Goal: Task Accomplishment & Management: Manage account settings

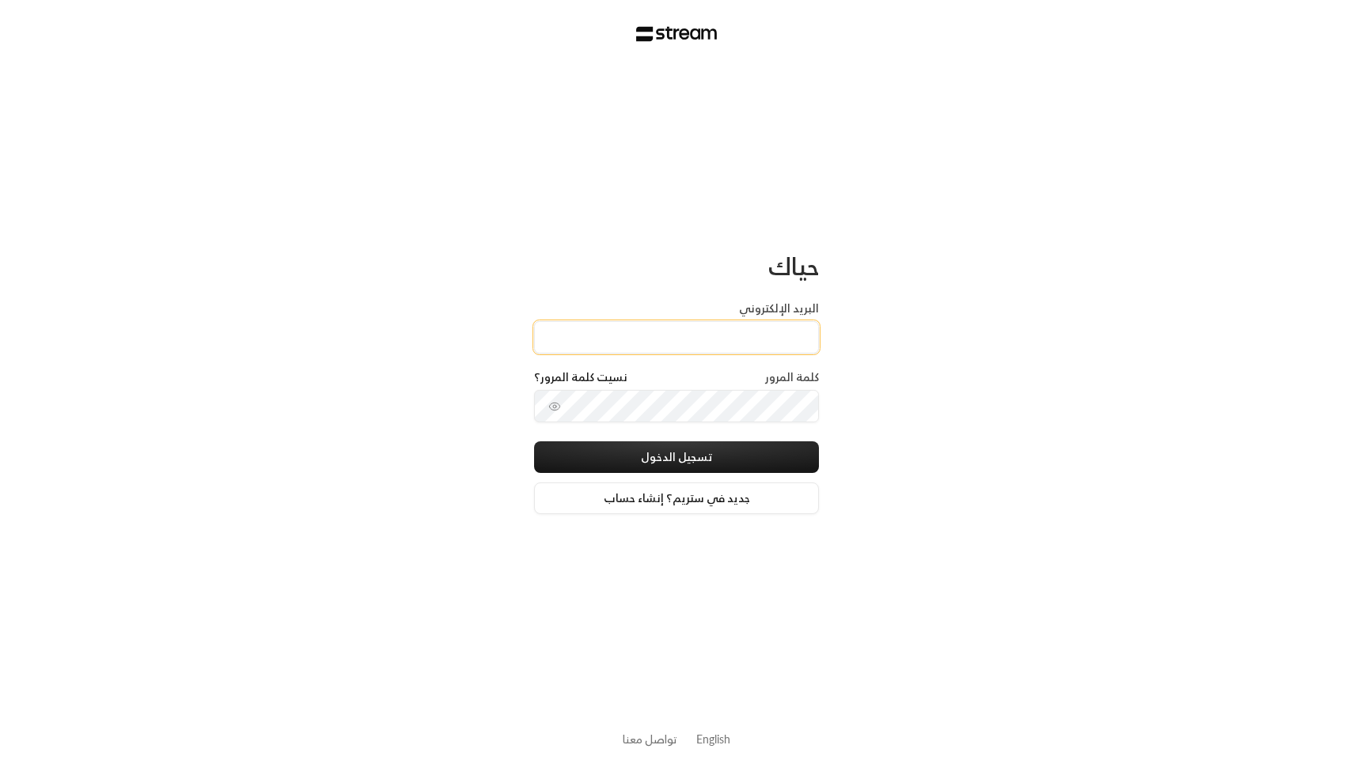
click at [395, 227] on input "البريد الإلكتروني" at bounding box center [676, 337] width 285 height 32
type input "[EMAIL_ADDRESS][DOMAIN_NAME]"
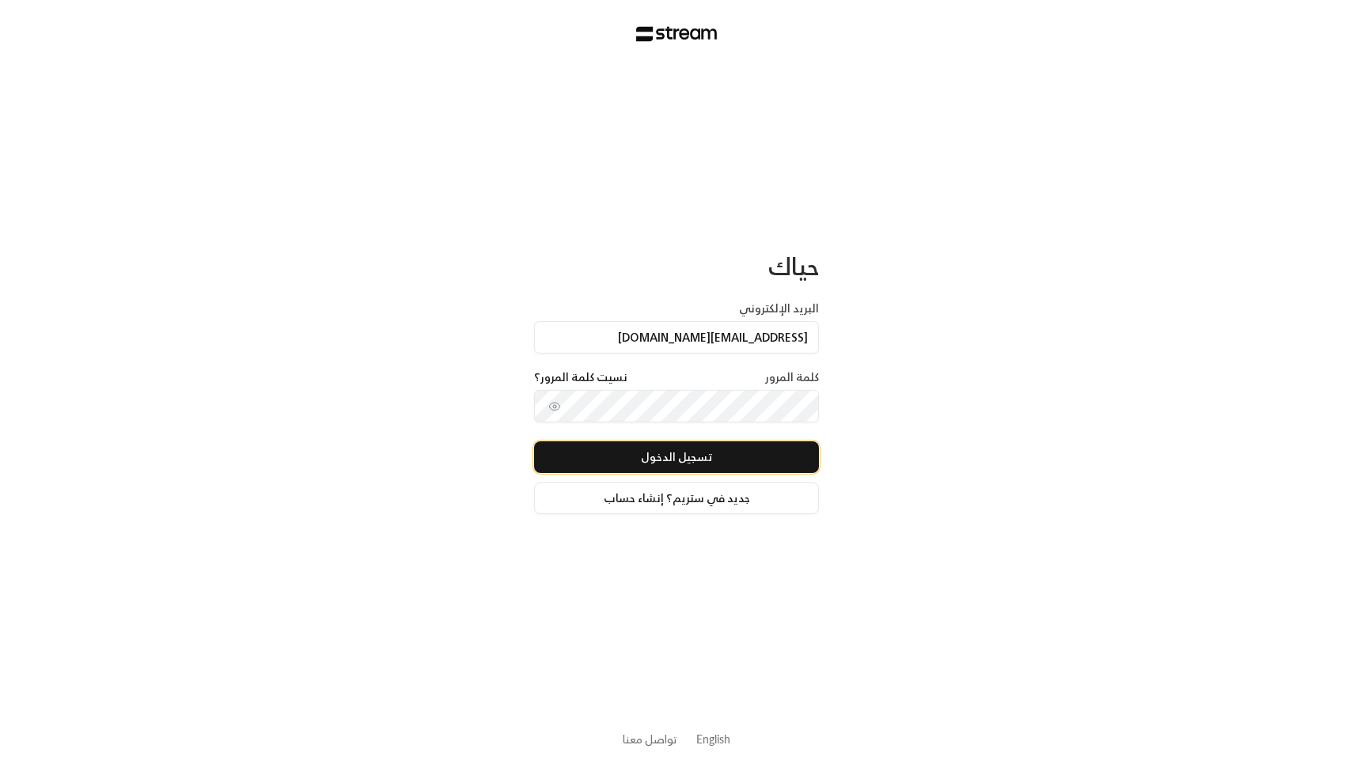
click at [395, 227] on button "تسجيل الدخول" at bounding box center [676, 457] width 285 height 32
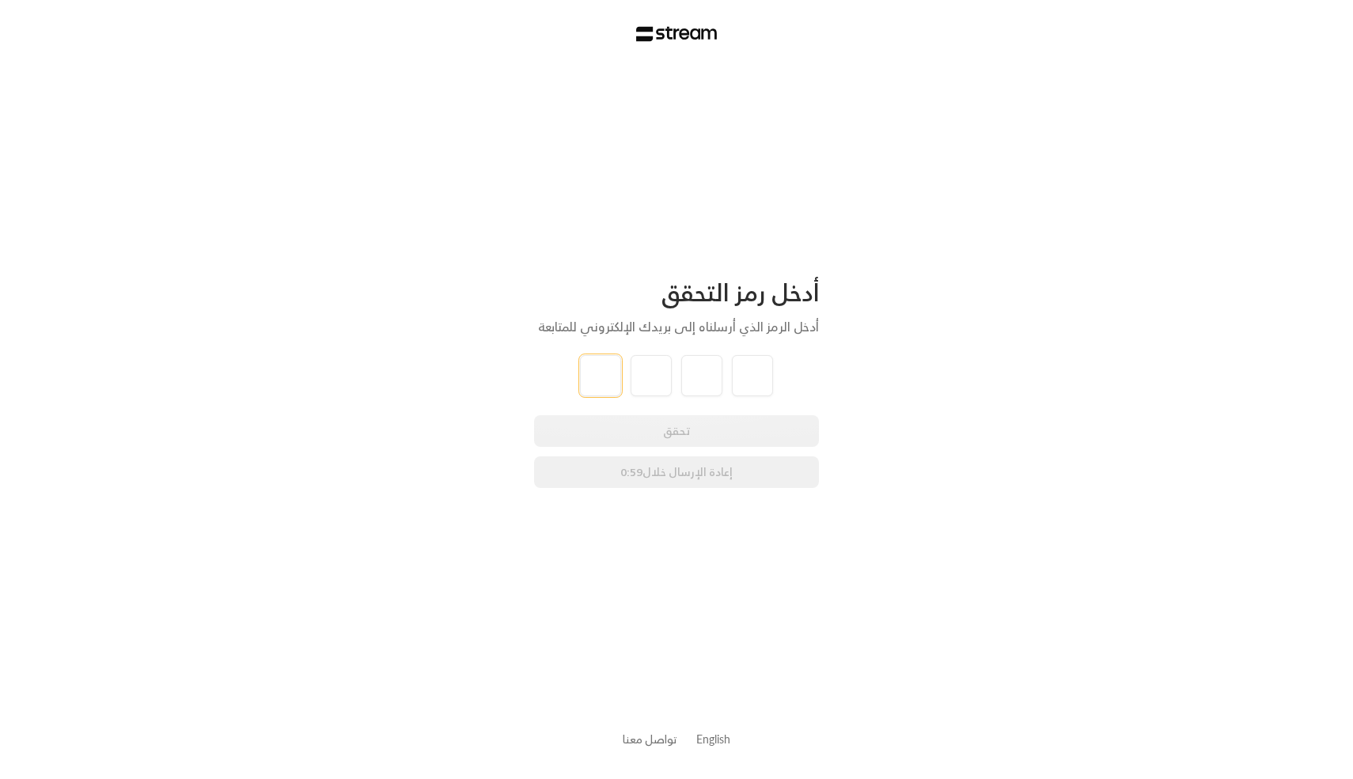
click at [395, 227] on input "tel" at bounding box center [600, 375] width 41 height 41
paste input "7"
type input "7"
type input "4"
type input "8"
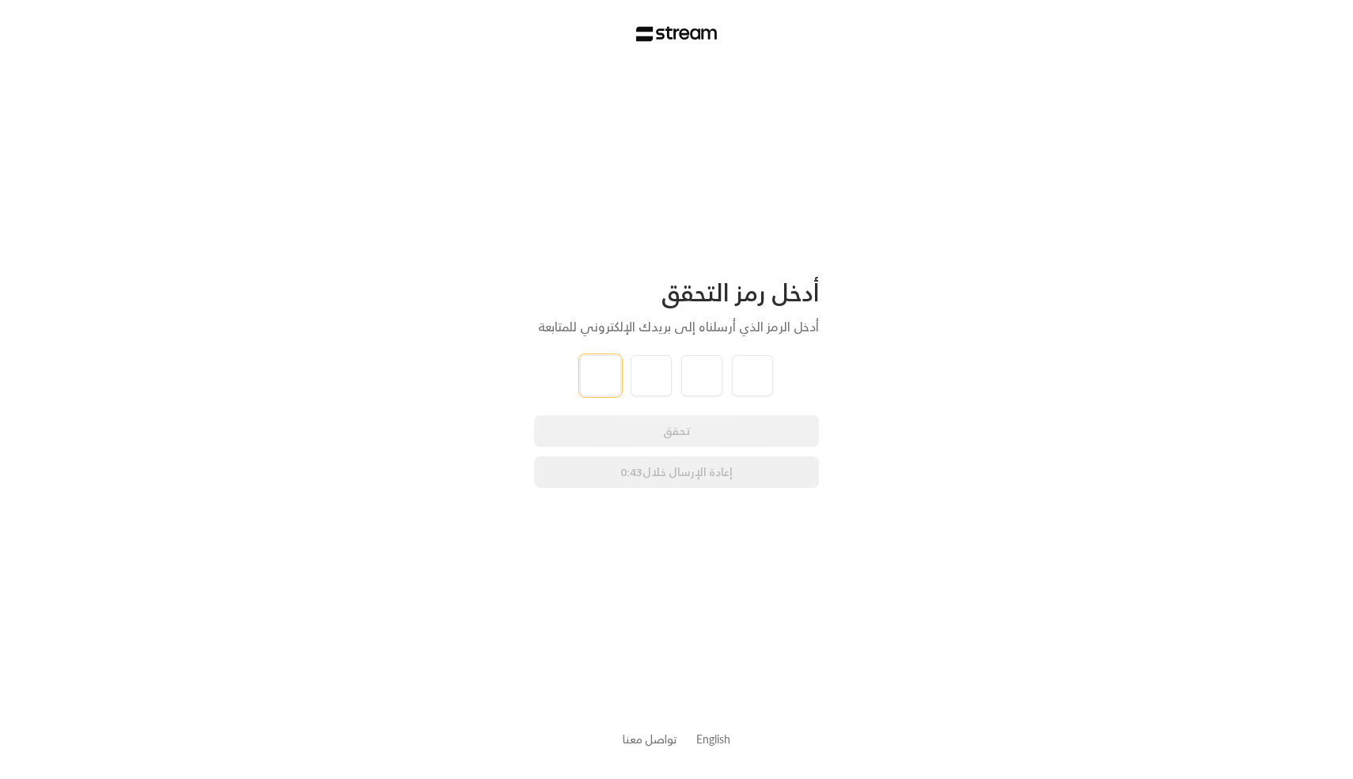
type input "1"
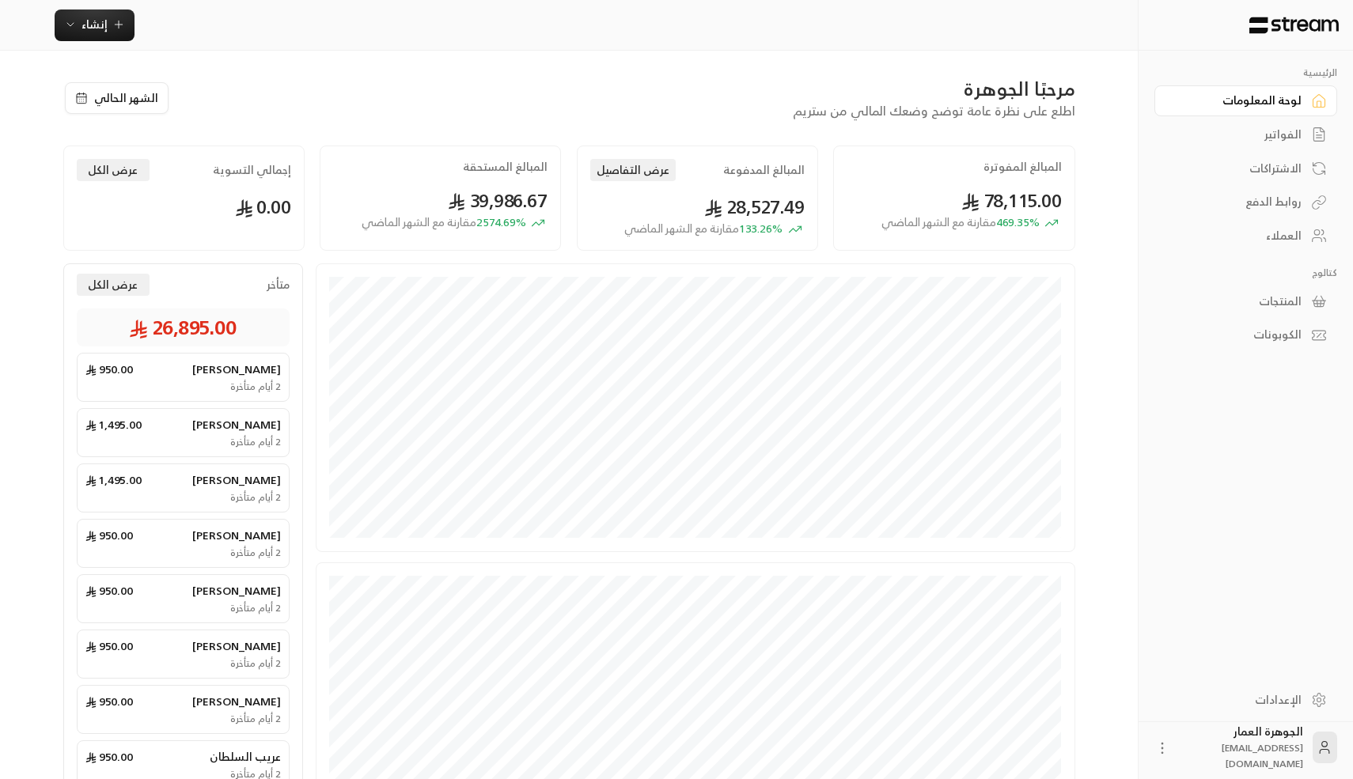
click at [395, 134] on div "الفواتير" at bounding box center [1237, 135] width 127 height 16
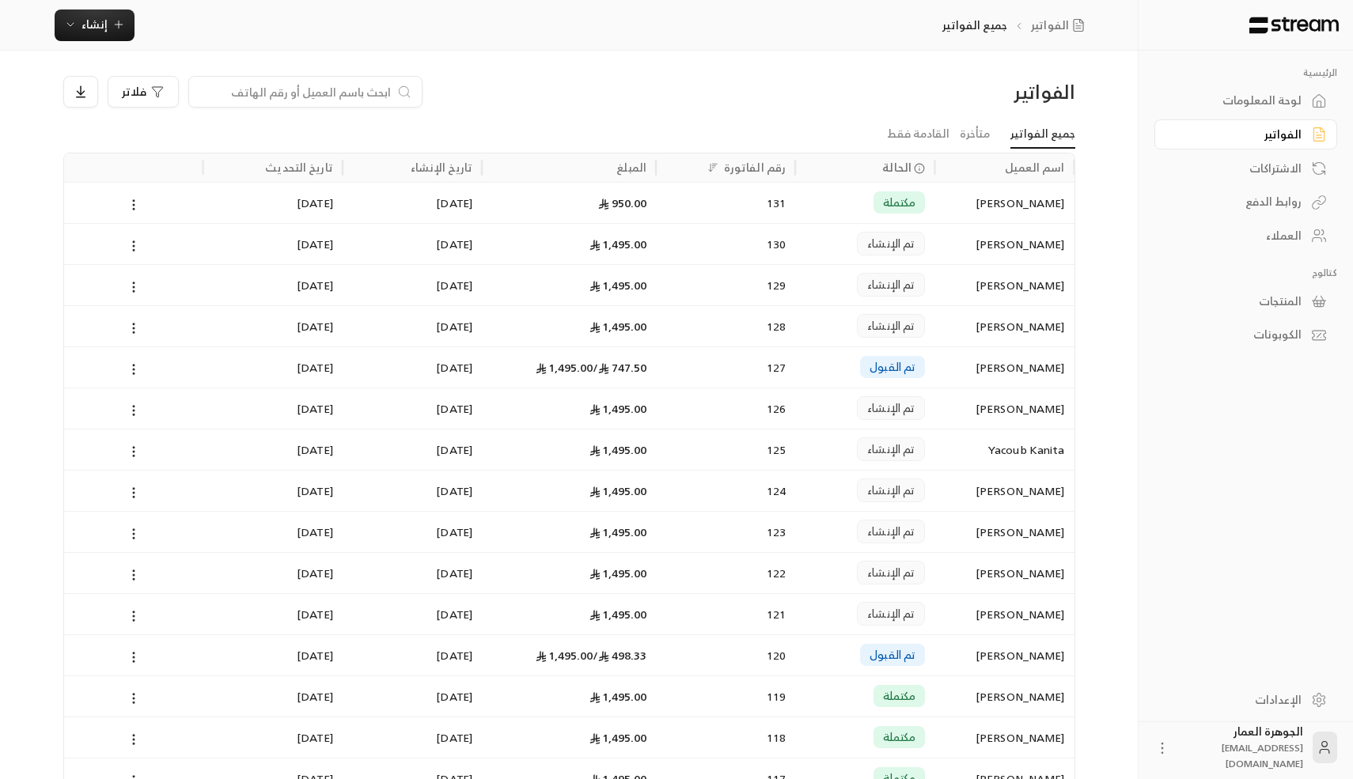
click at [395, 165] on div "المبلغ" at bounding box center [569, 167] width 174 height 28
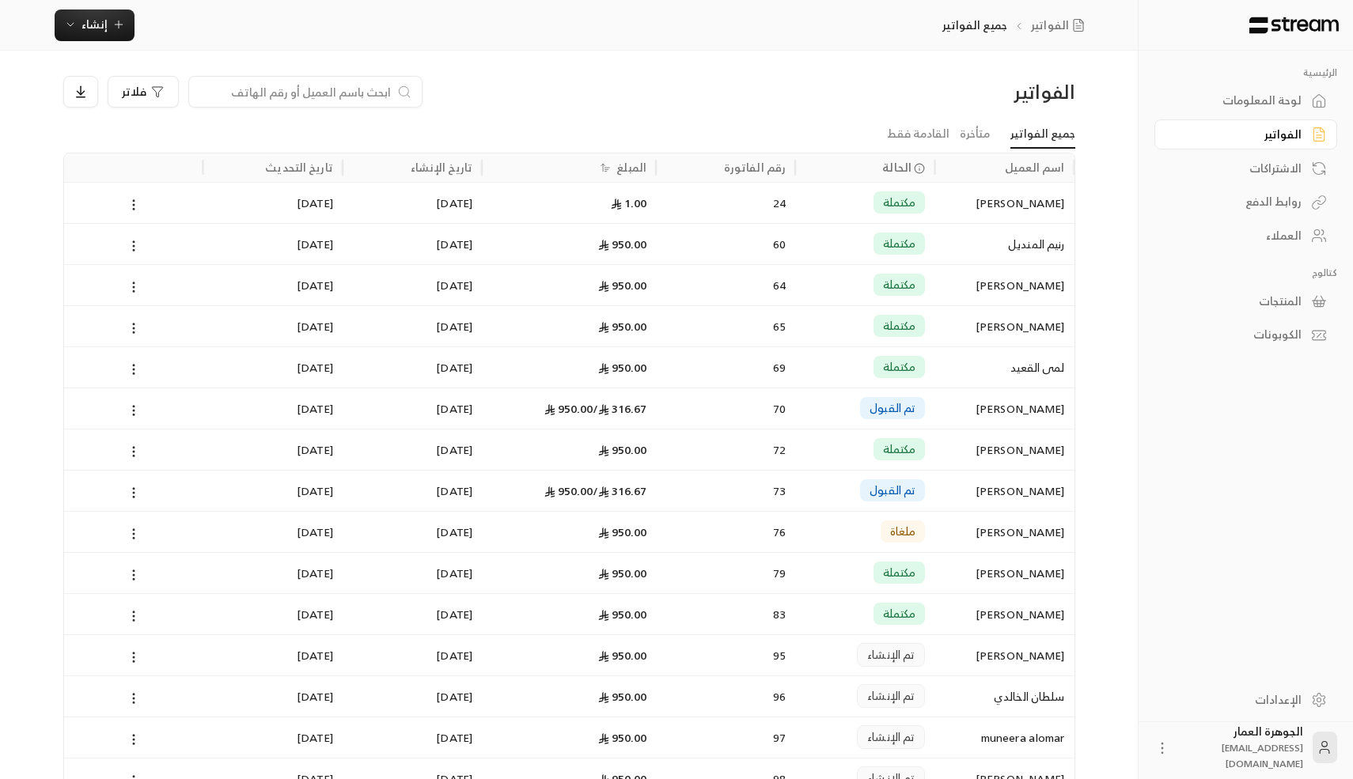
scroll to position [28, 0]
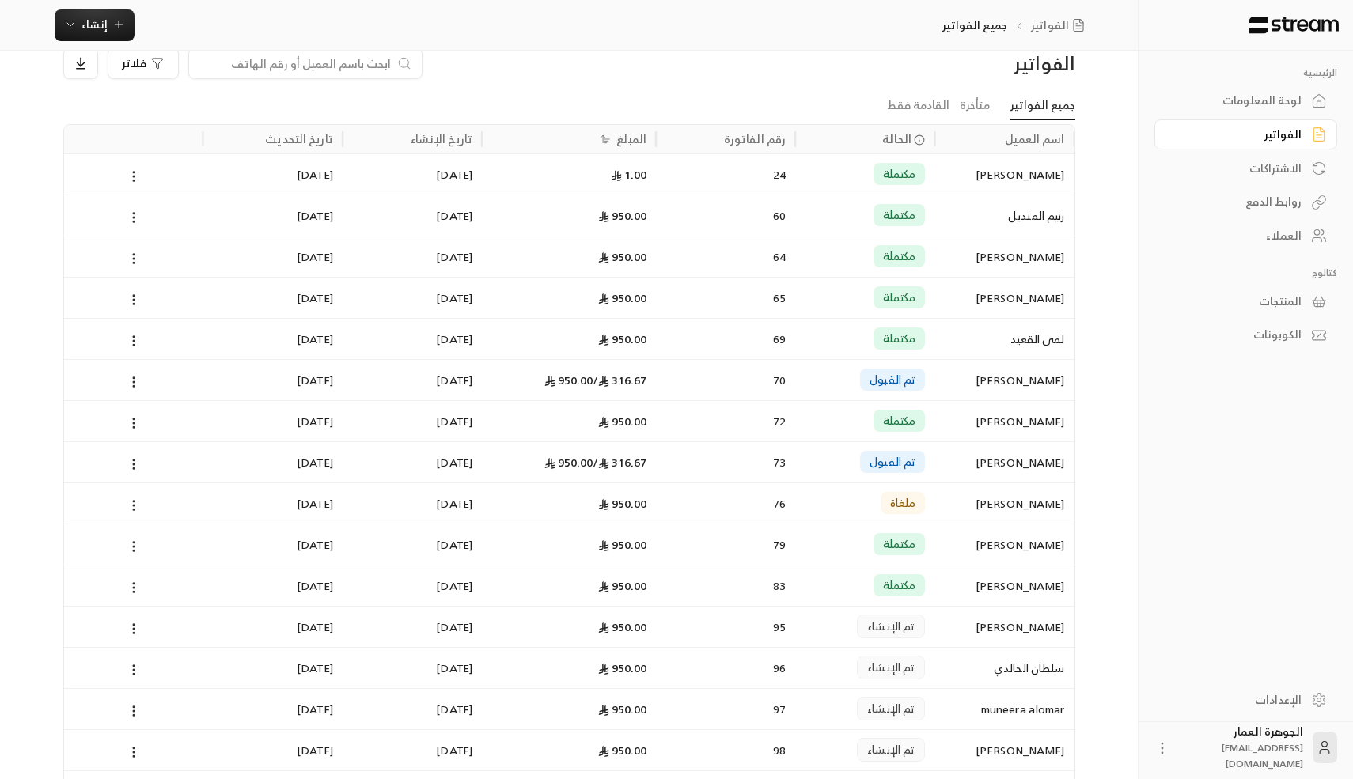
click at [395, 140] on div "المبلغ" at bounding box center [631, 139] width 30 height 20
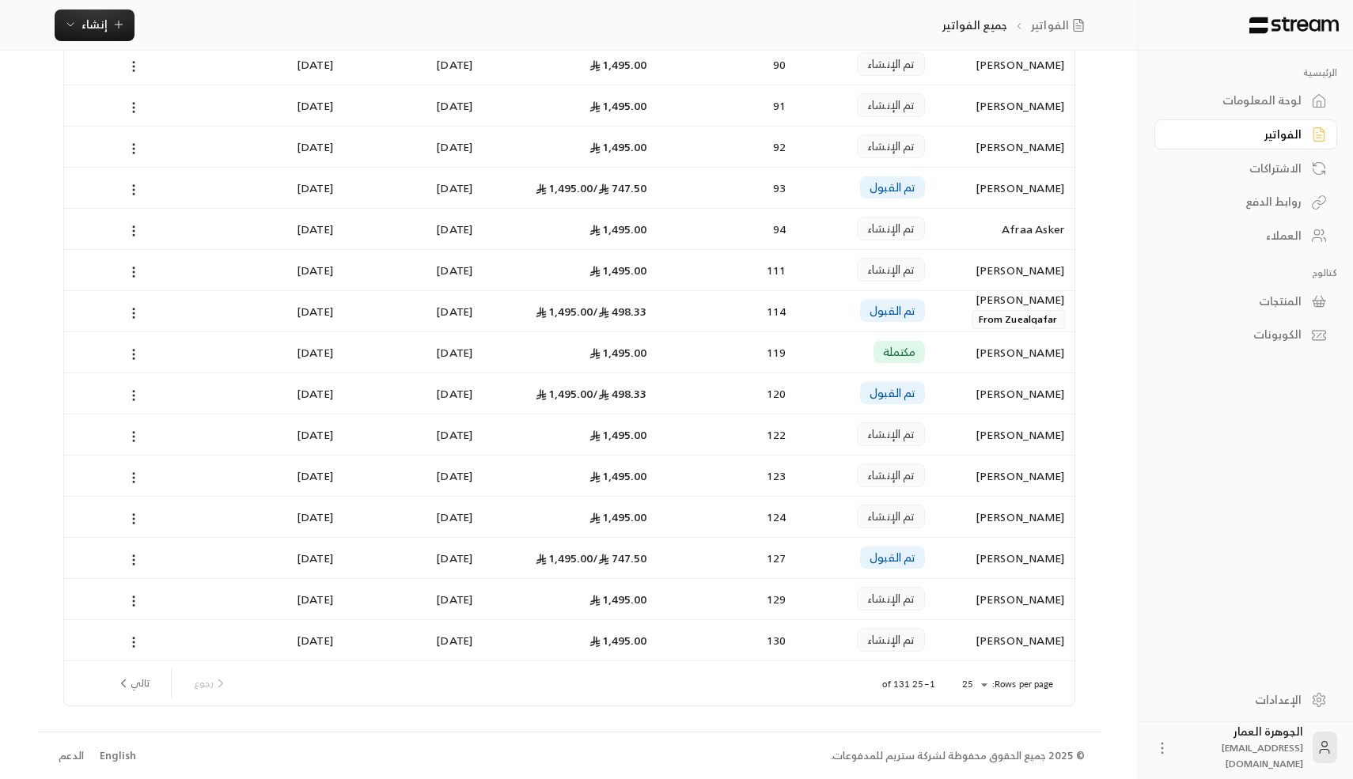
scroll to position [0, 0]
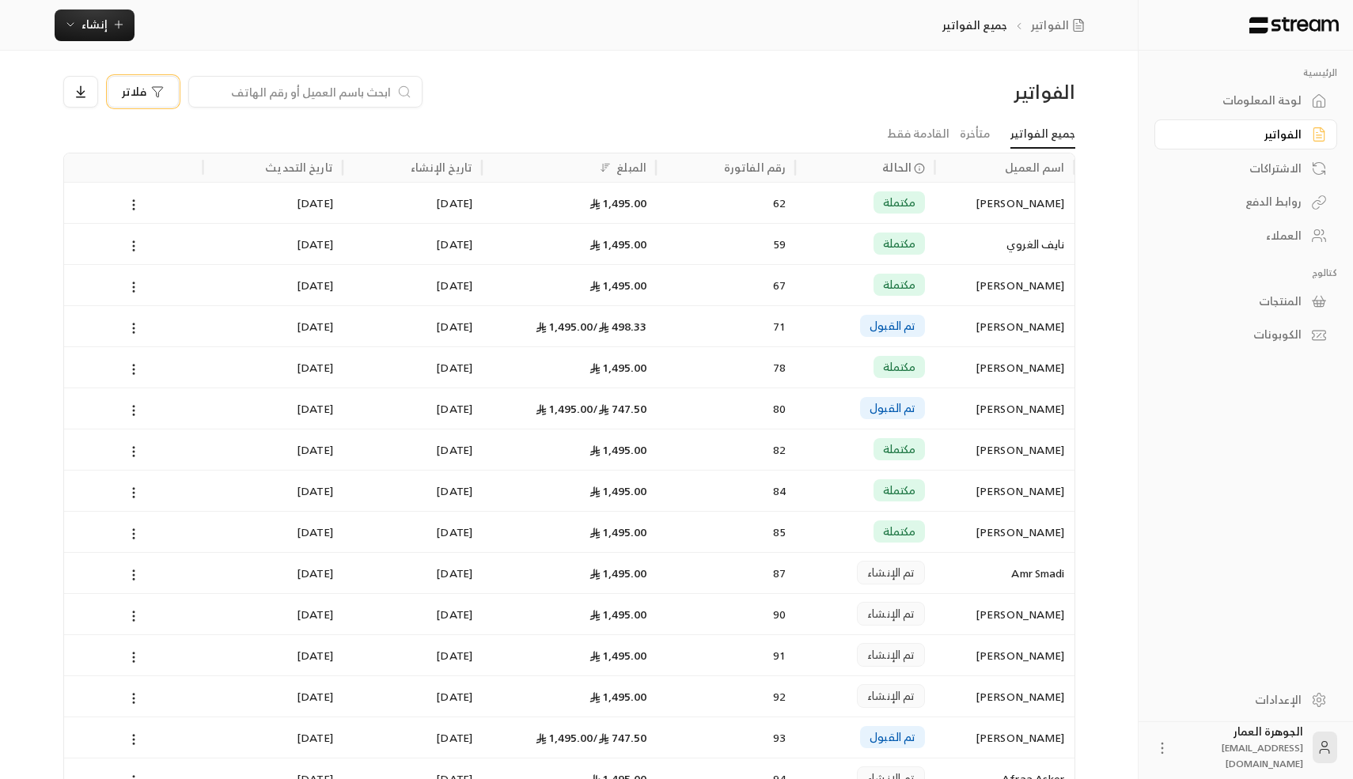
click at [147, 84] on button "فلاتر" at bounding box center [143, 92] width 71 height 32
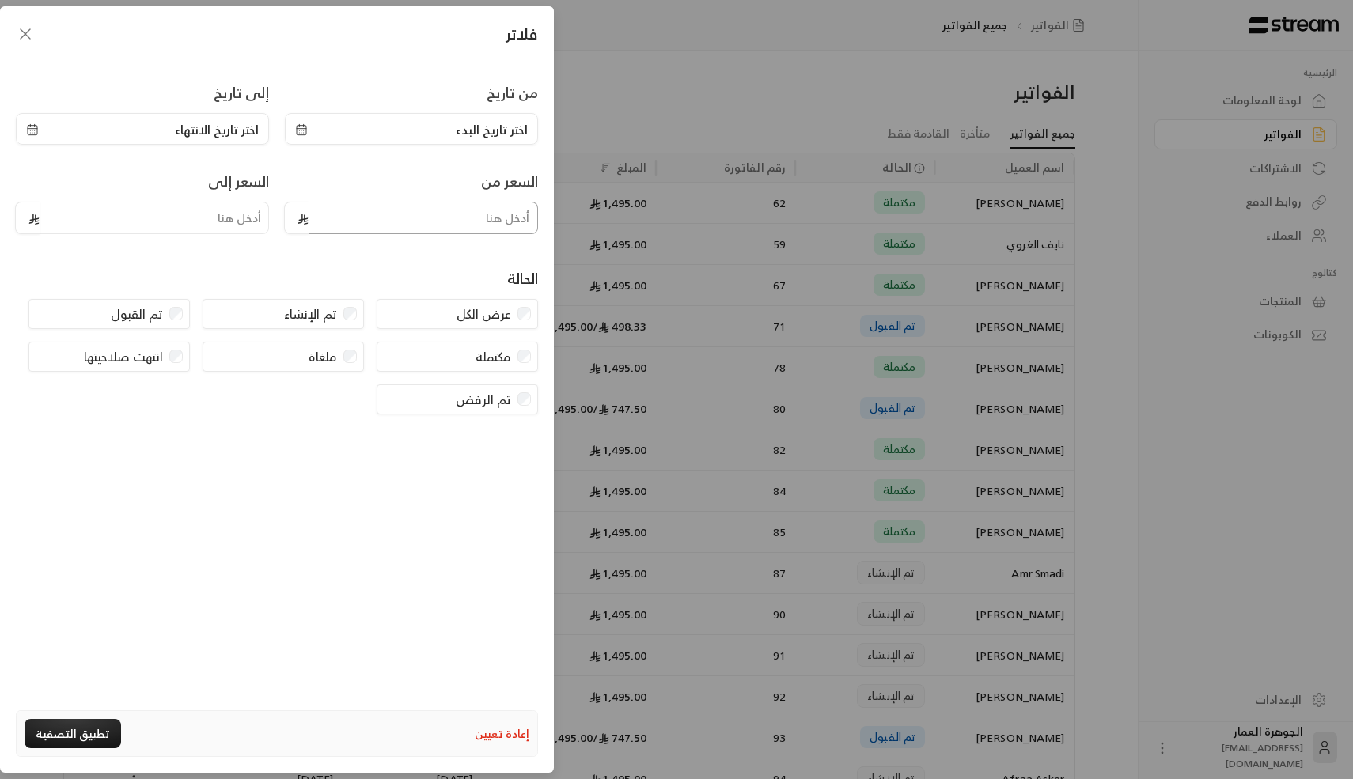
click at [387, 214] on input "tel" at bounding box center [423, 218] width 229 height 32
click at [249, 219] on input "tel" at bounding box center [154, 218] width 229 height 32
type input "1000"
click at [47, 227] on button "تطبيق التصفية" at bounding box center [73, 733] width 97 height 29
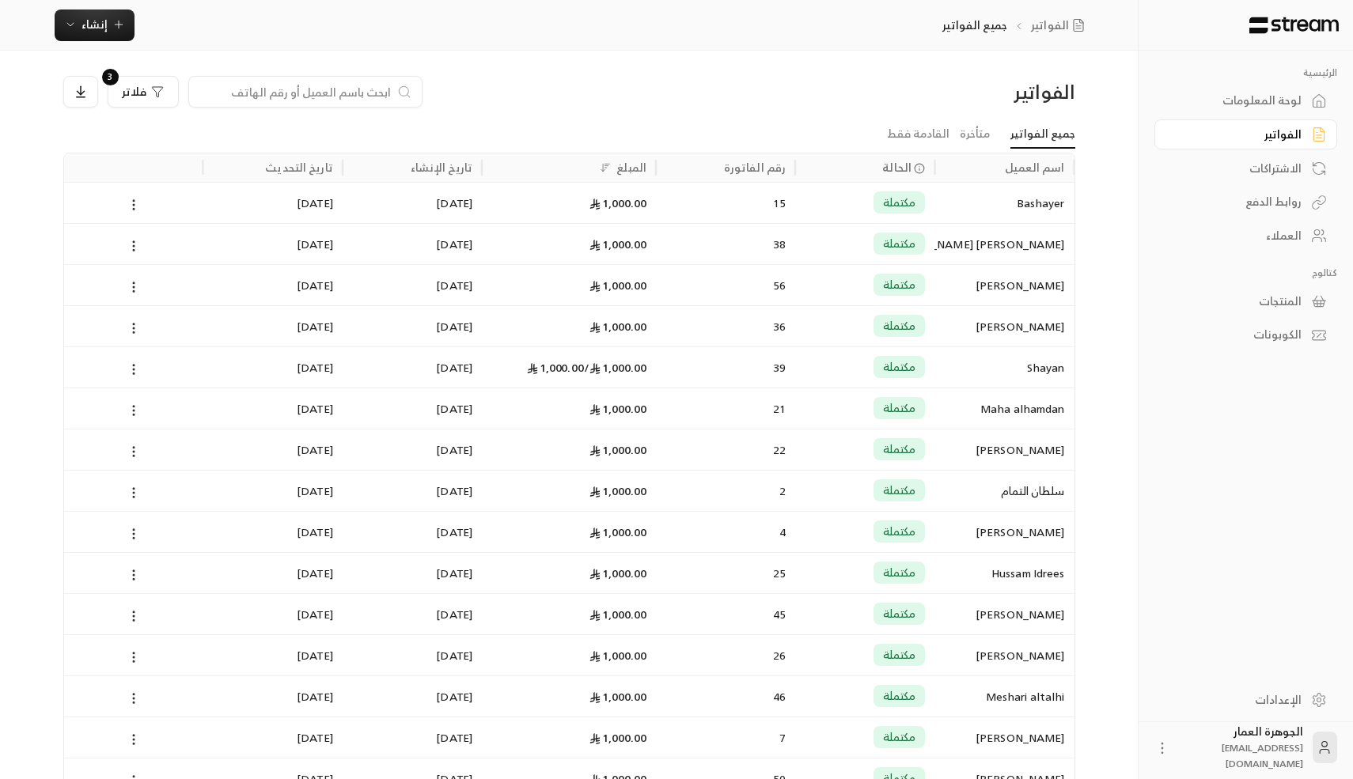
click at [395, 160] on div "المبلغ" at bounding box center [631, 167] width 30 height 20
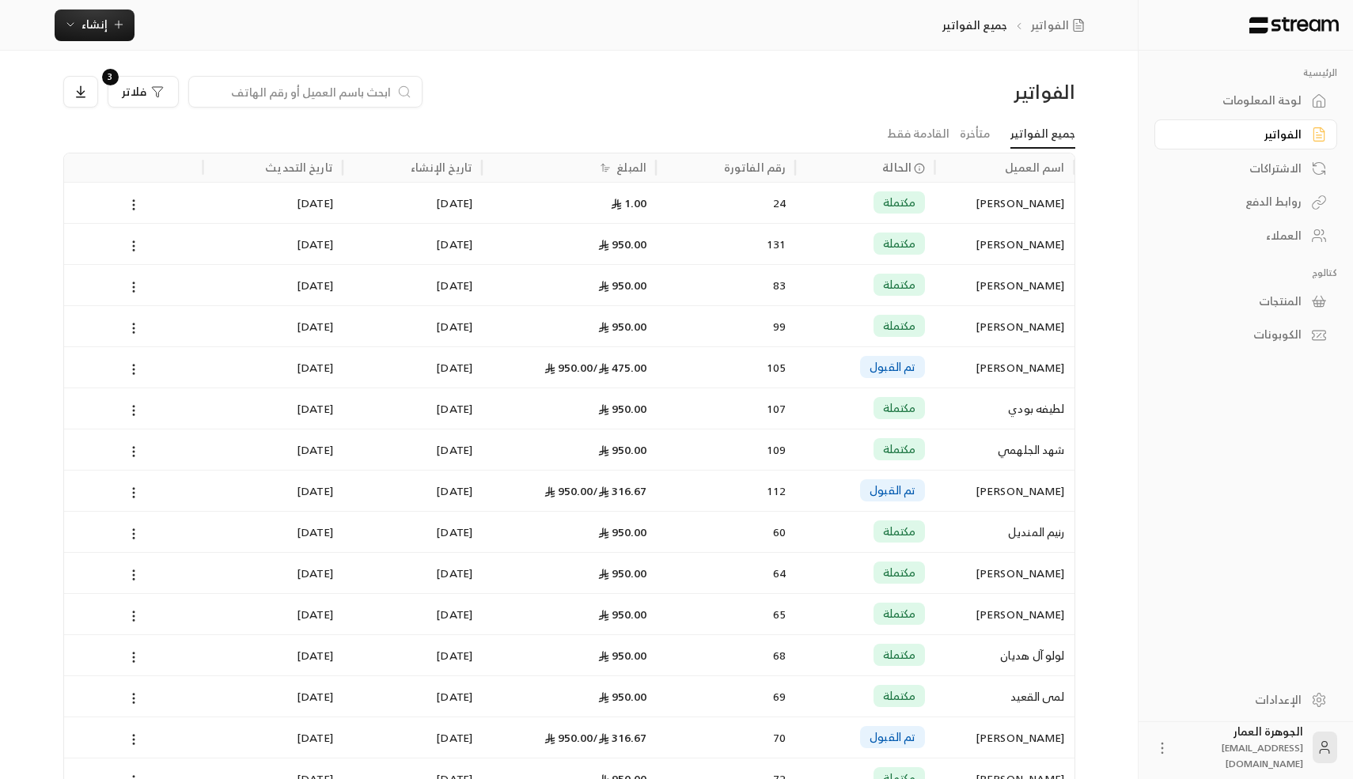
click at [395, 167] on div "المبلغ" at bounding box center [631, 167] width 30 height 20
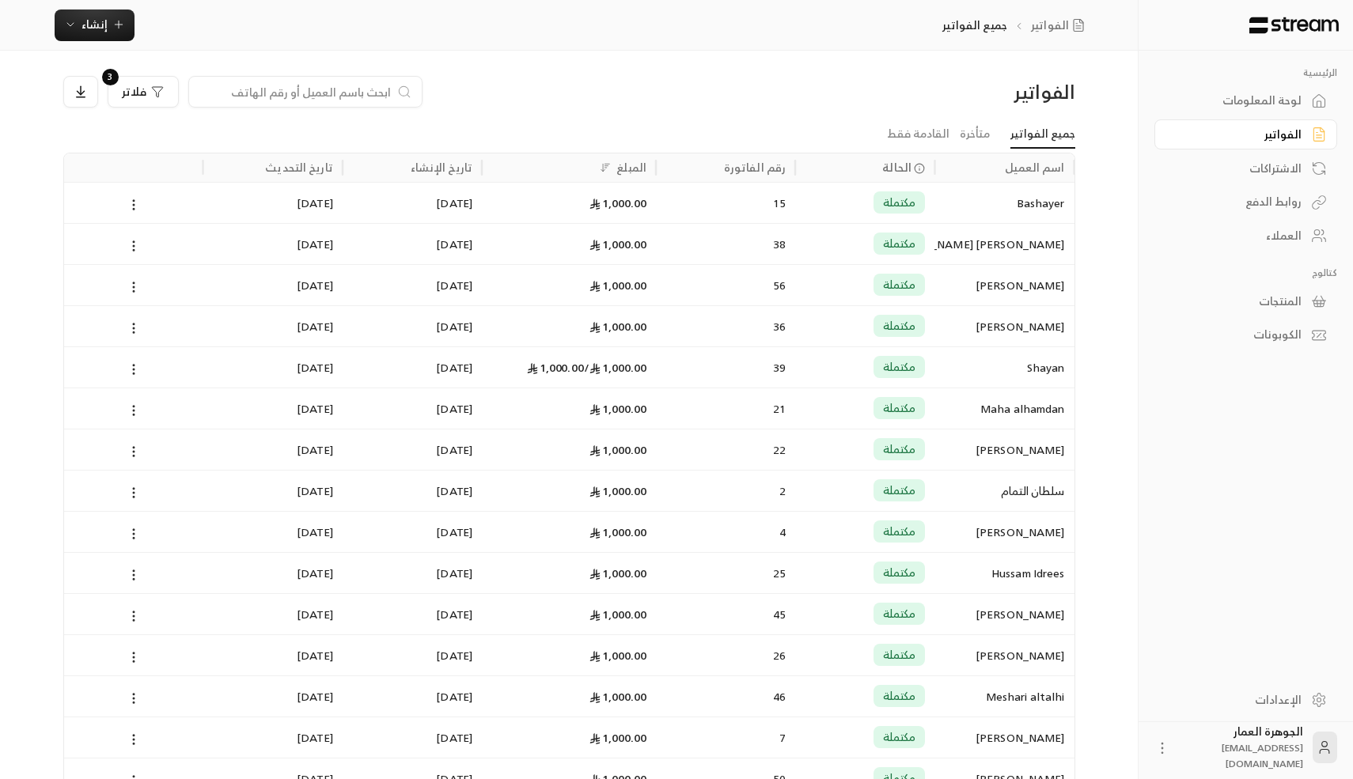
click at [395, 163] on div "المبلغ" at bounding box center [631, 167] width 30 height 20
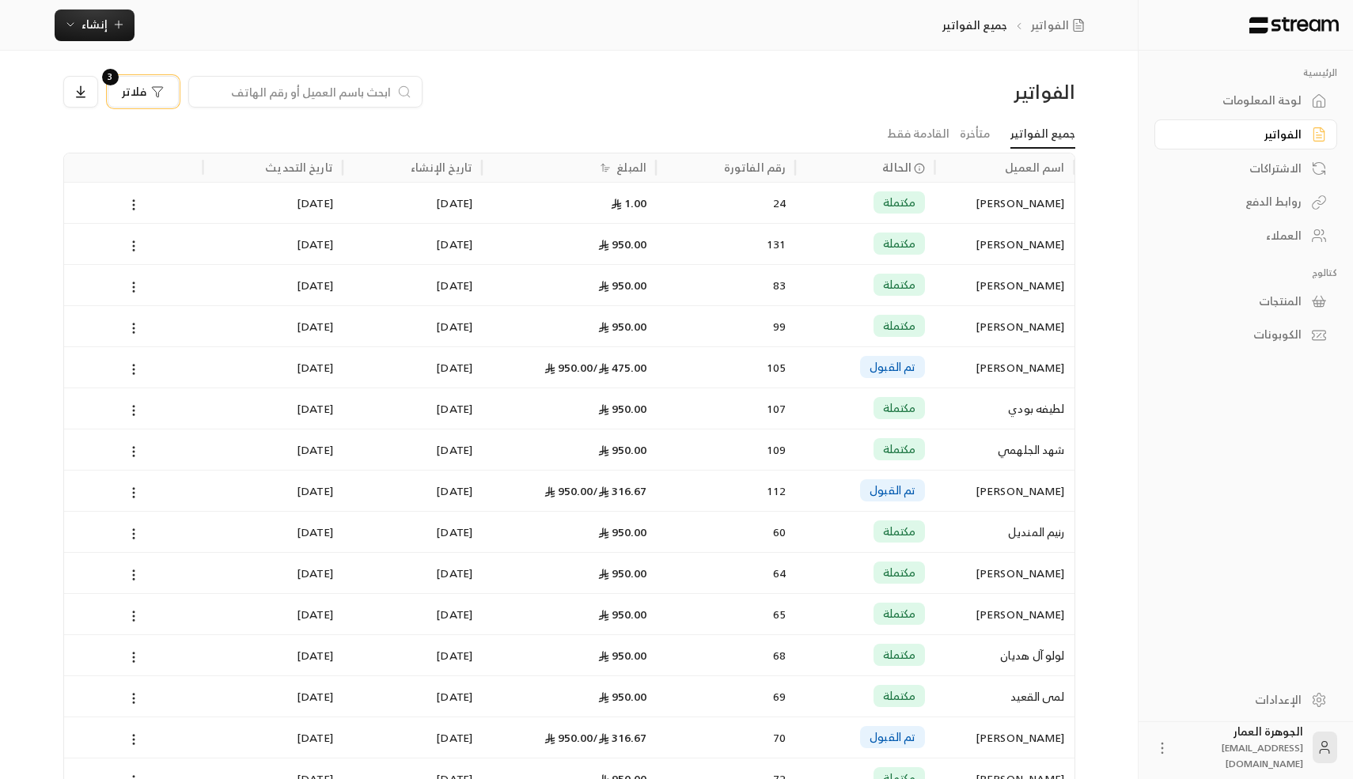
click at [154, 98] on button "فلاتر 3" at bounding box center [143, 92] width 71 height 32
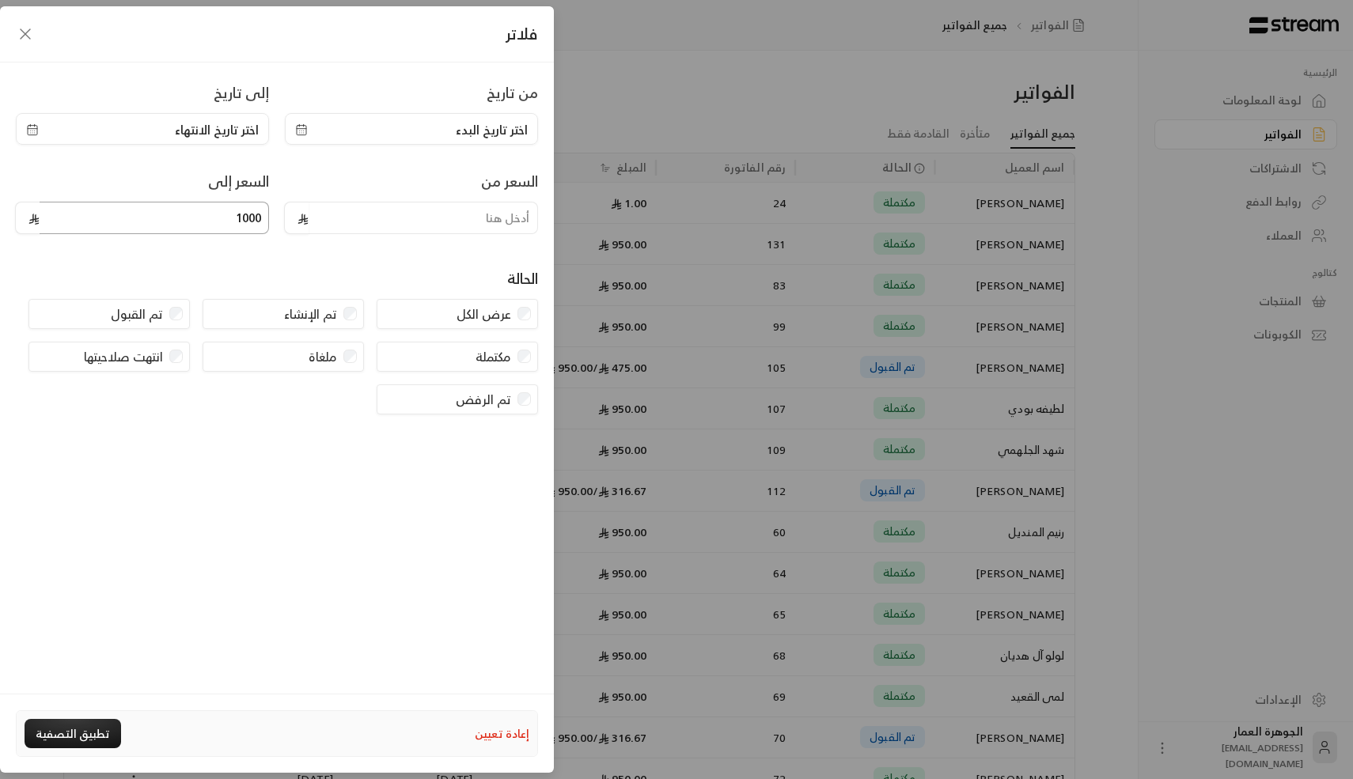
click at [233, 222] on input "1000" at bounding box center [154, 218] width 229 height 32
click at [249, 221] on input "1000" at bounding box center [154, 218] width 229 height 32
type input "950"
click at [53, 227] on button "تطبيق التصفية" at bounding box center [73, 733] width 97 height 29
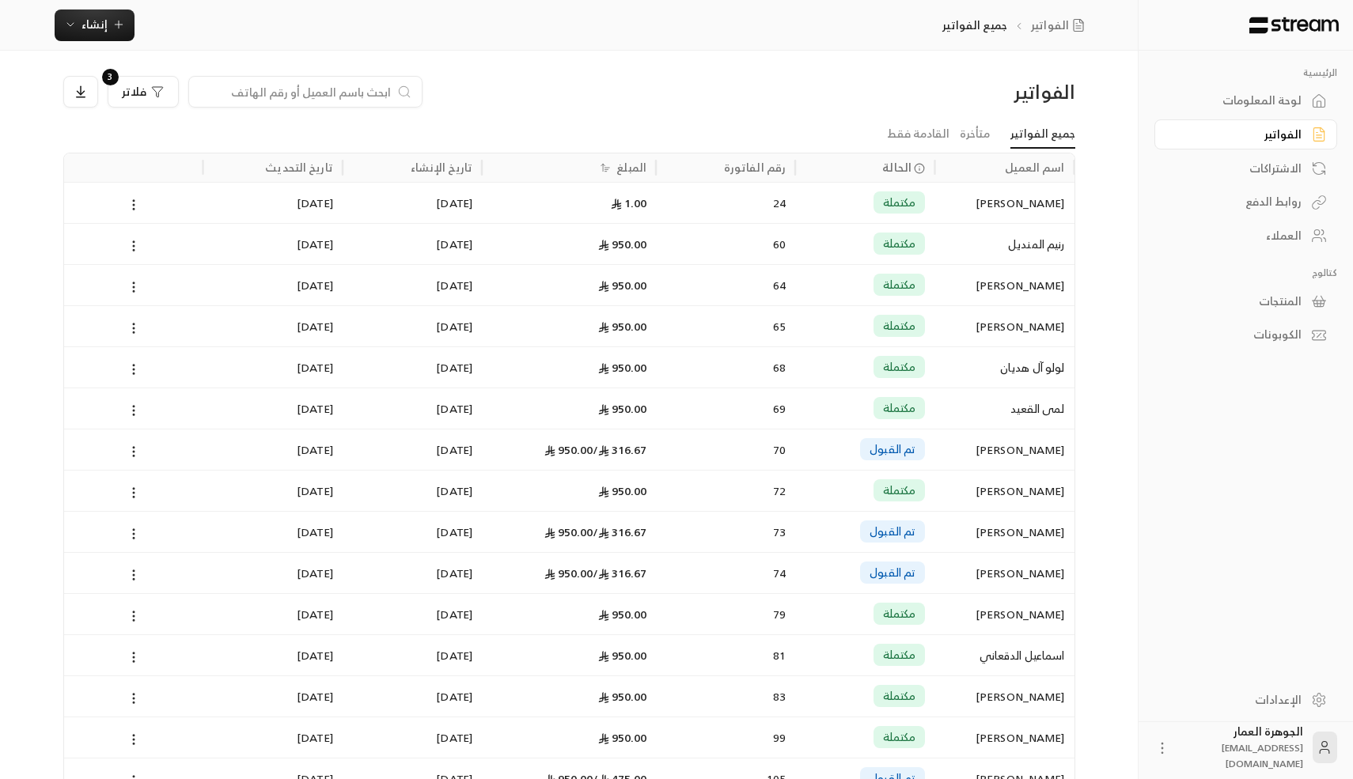
click at [395, 167] on div "رقم الفاتورة" at bounding box center [755, 167] width 62 height 20
click at [395, 183] on div "24" at bounding box center [725, 203] width 120 height 40
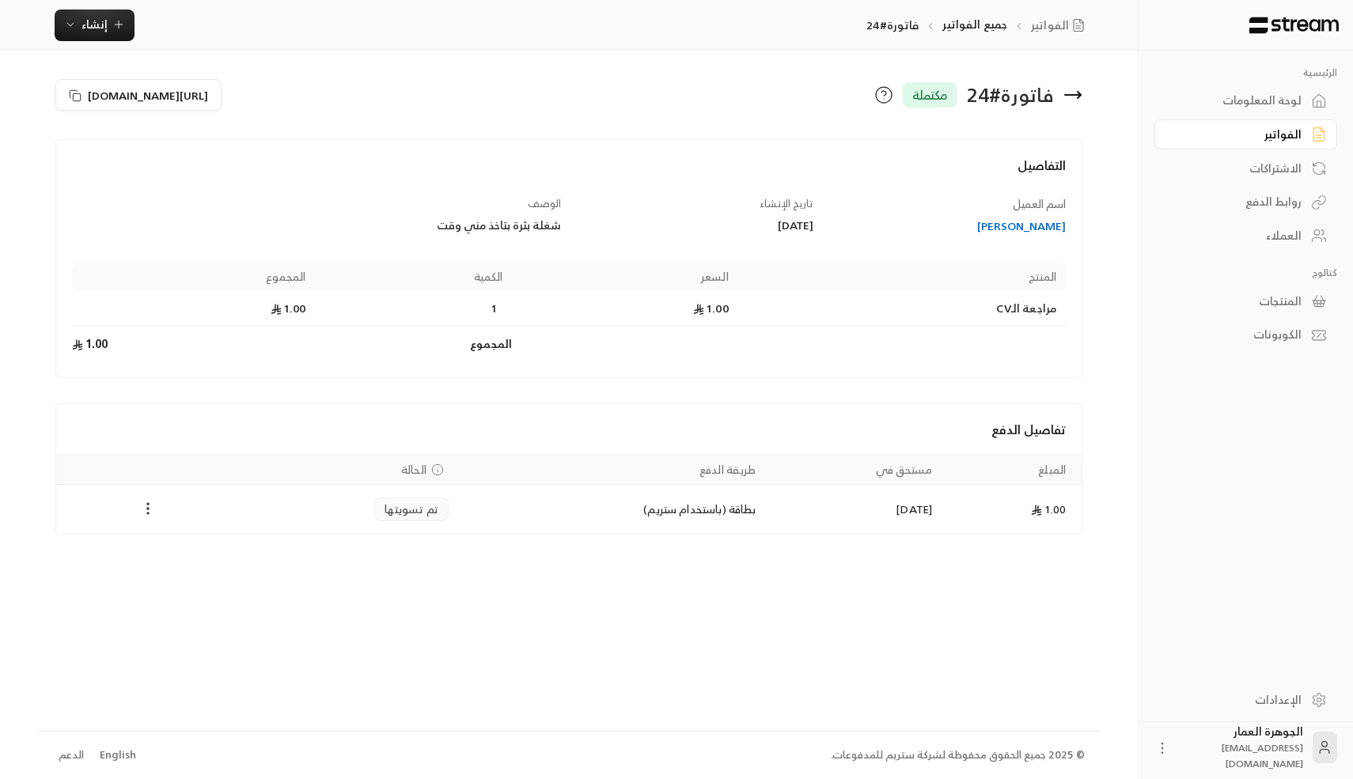
click at [395, 95] on icon at bounding box center [1073, 95] width 16 height 0
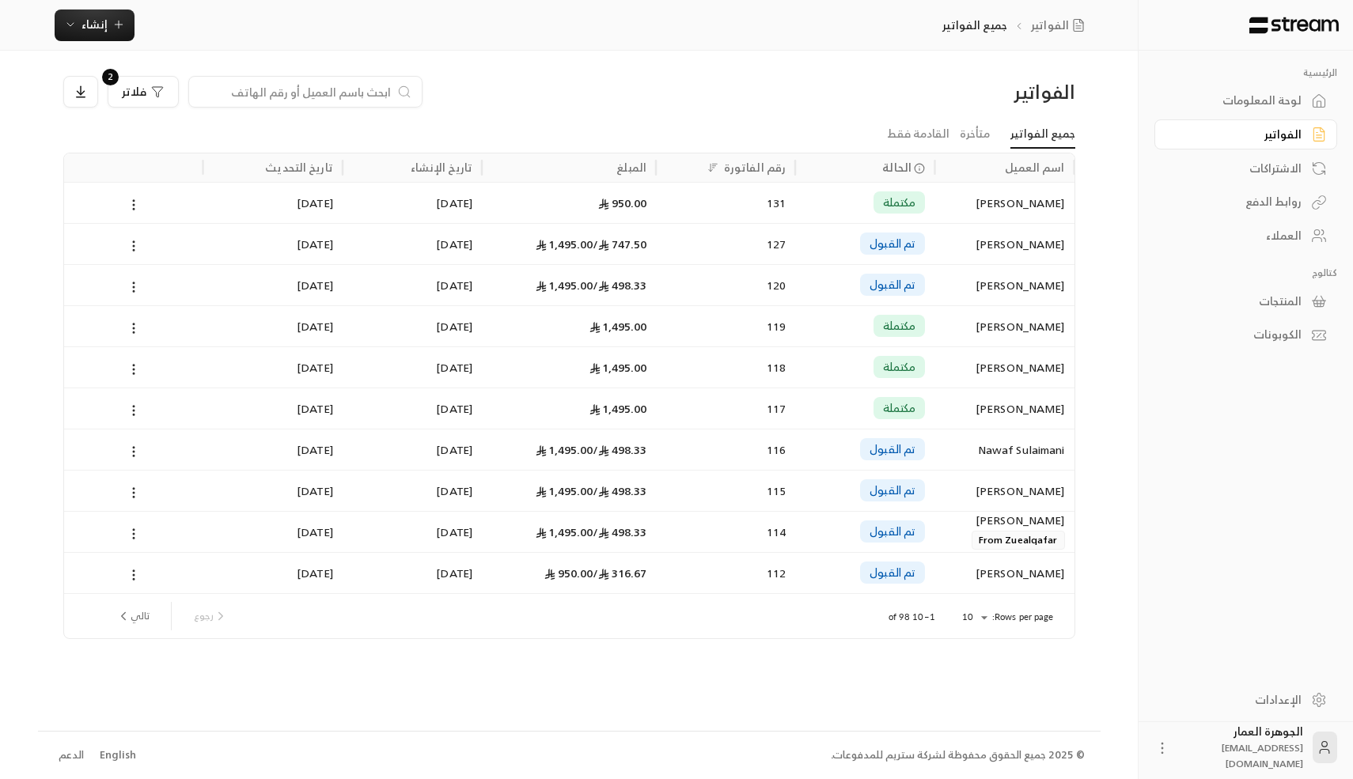
click at [395, 169] on div "رقم الفاتورة" at bounding box center [755, 167] width 62 height 20
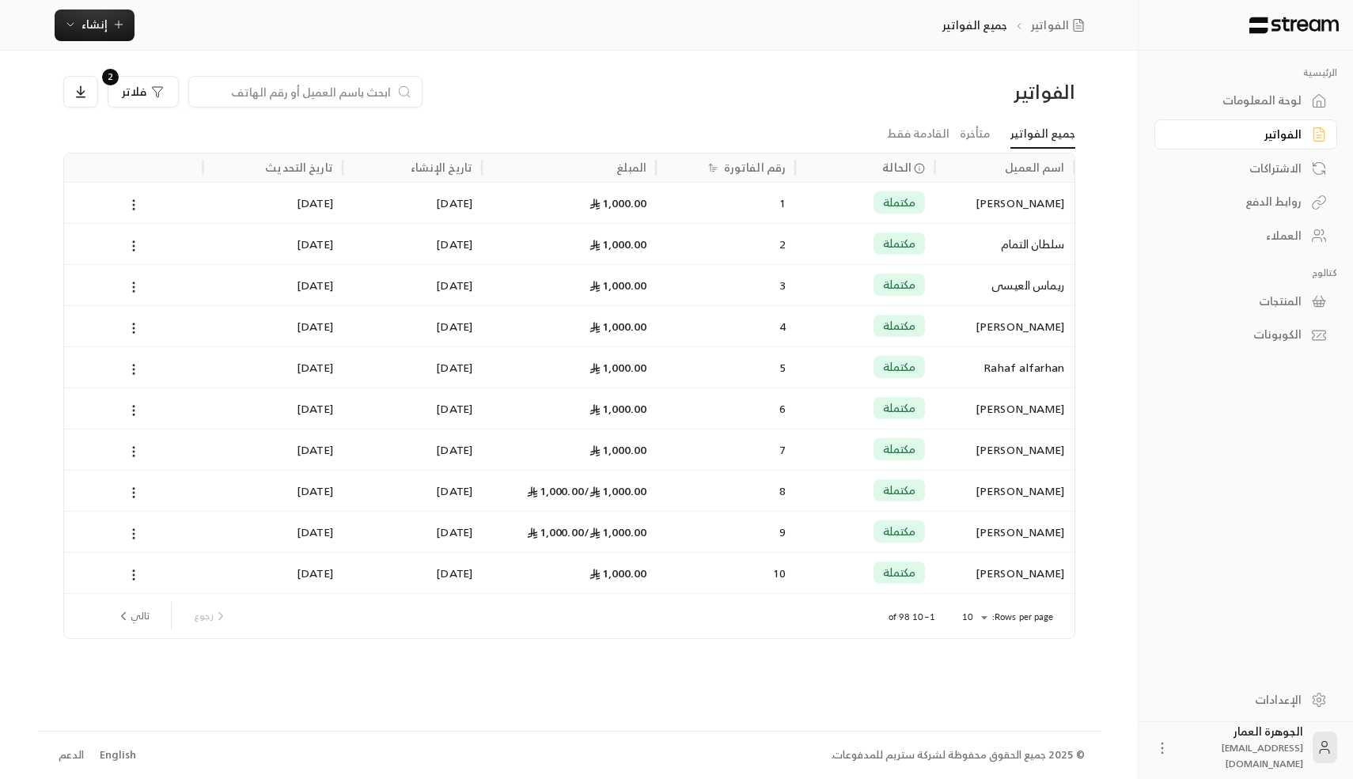
click at [395, 169] on div "رقم الفاتورة" at bounding box center [755, 167] width 62 height 20
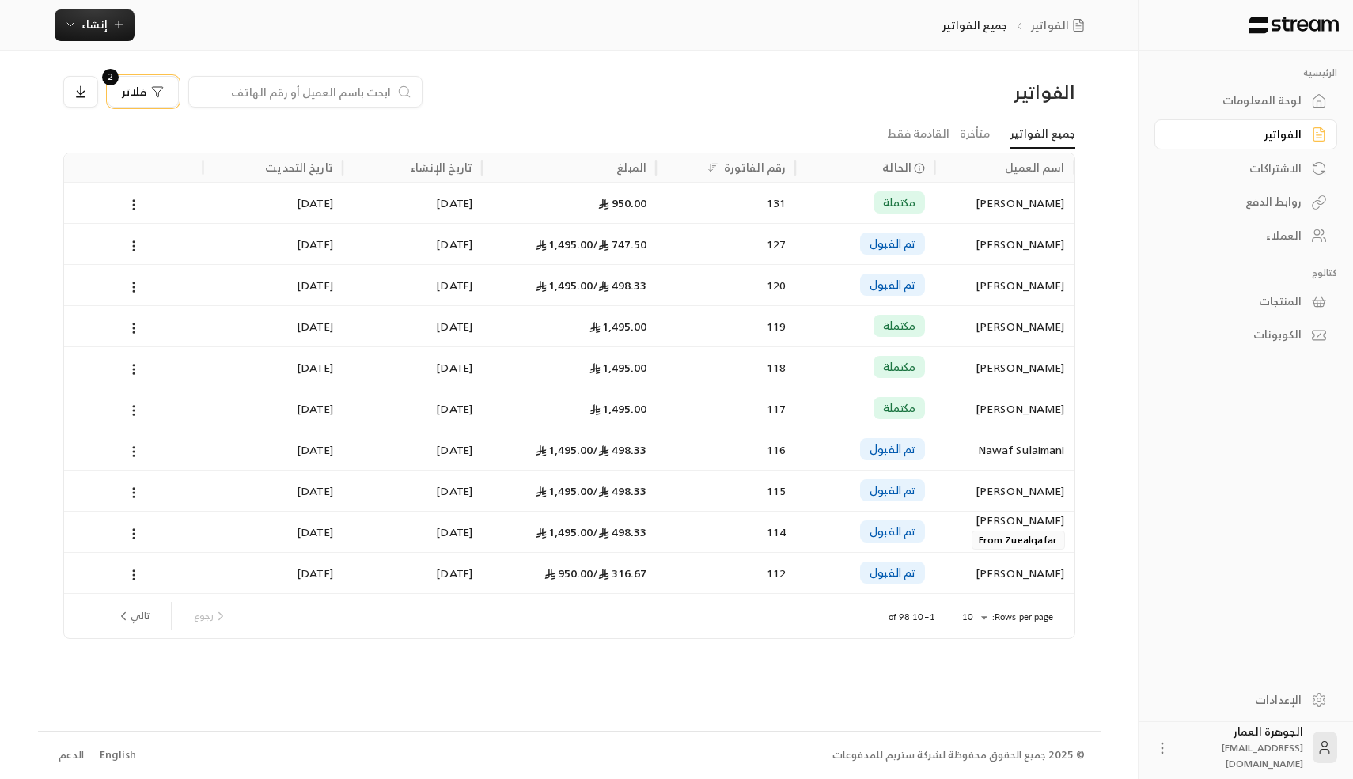
click at [145, 95] on span "فلاتر" at bounding box center [134, 91] width 25 height 11
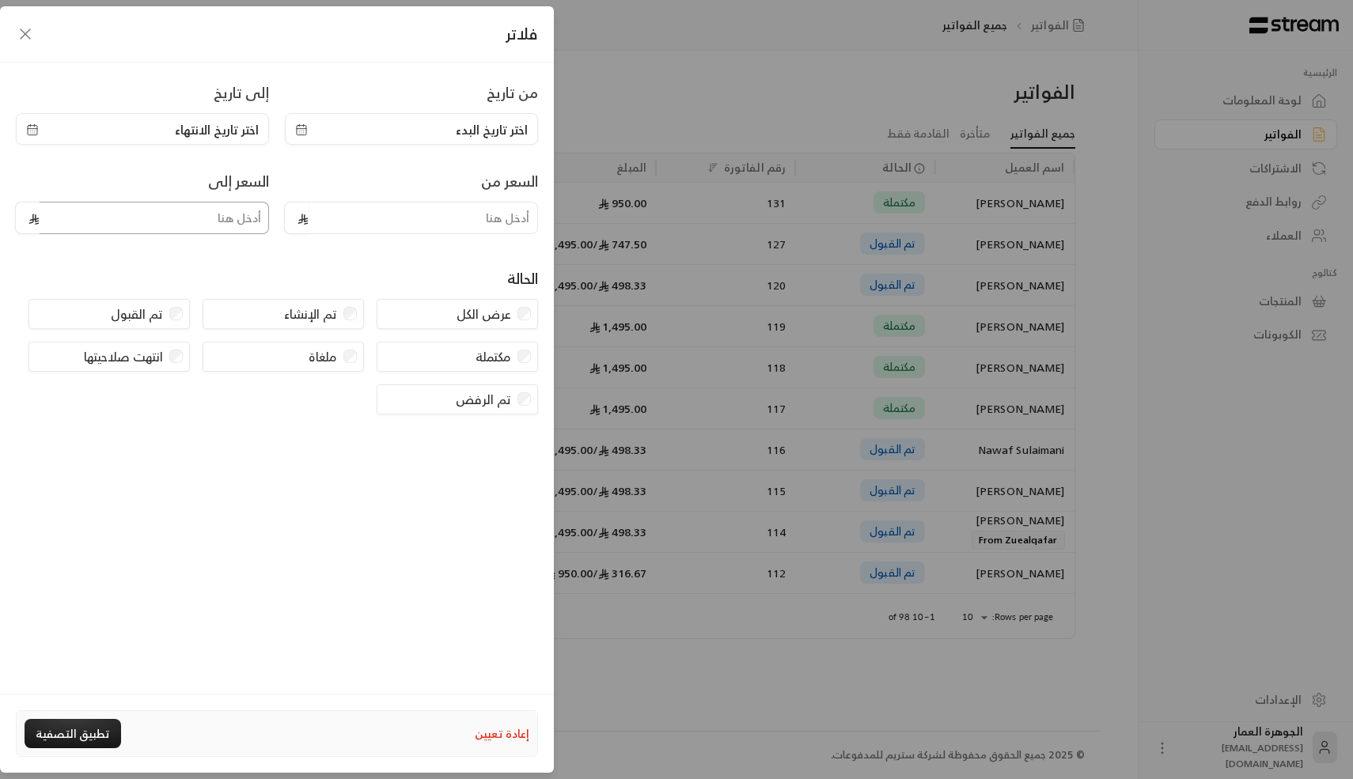
click at [216, 220] on input "tel" at bounding box center [154, 218] width 229 height 32
type input "950"
click at [74, 227] on button "تطبيق التصفية" at bounding box center [73, 733] width 97 height 29
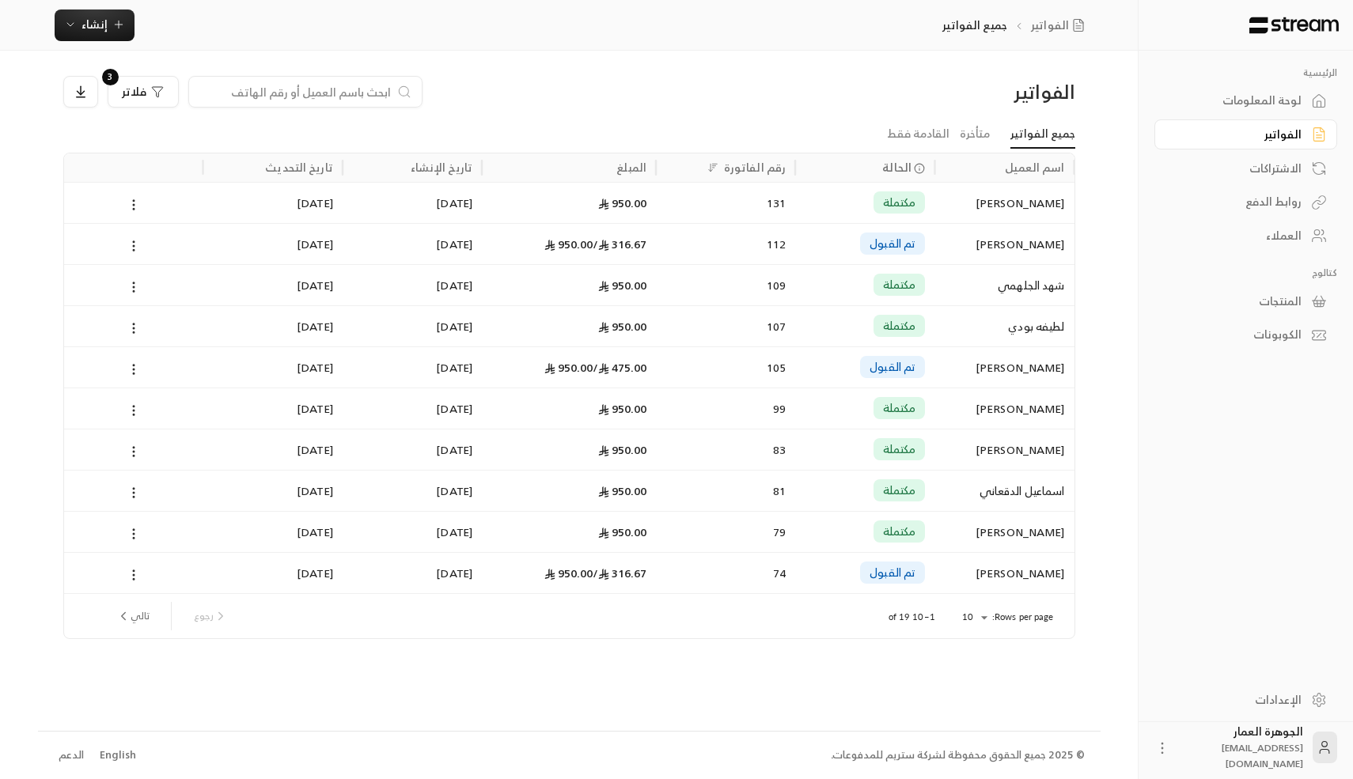
click at [395, 227] on body "الرئيسية لوحة المعلومات الفواتير الاشتراكات روابط الدفع العملاء كتالوج المنتجات…" at bounding box center [676, 389] width 1353 height 779
click at [395, 227] on li "25" at bounding box center [974, 672] width 44 height 25
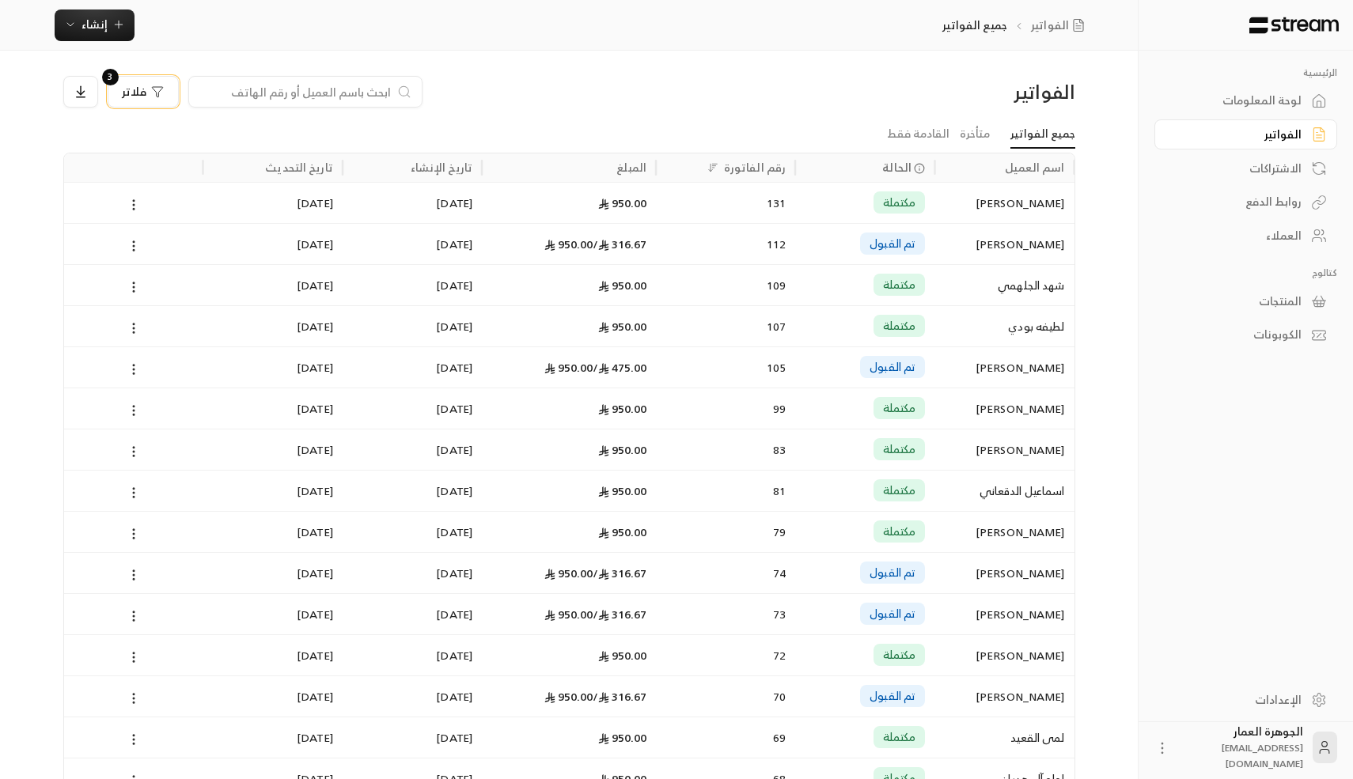
click at [149, 86] on div "فلاتر" at bounding box center [143, 91] width 42 height 13
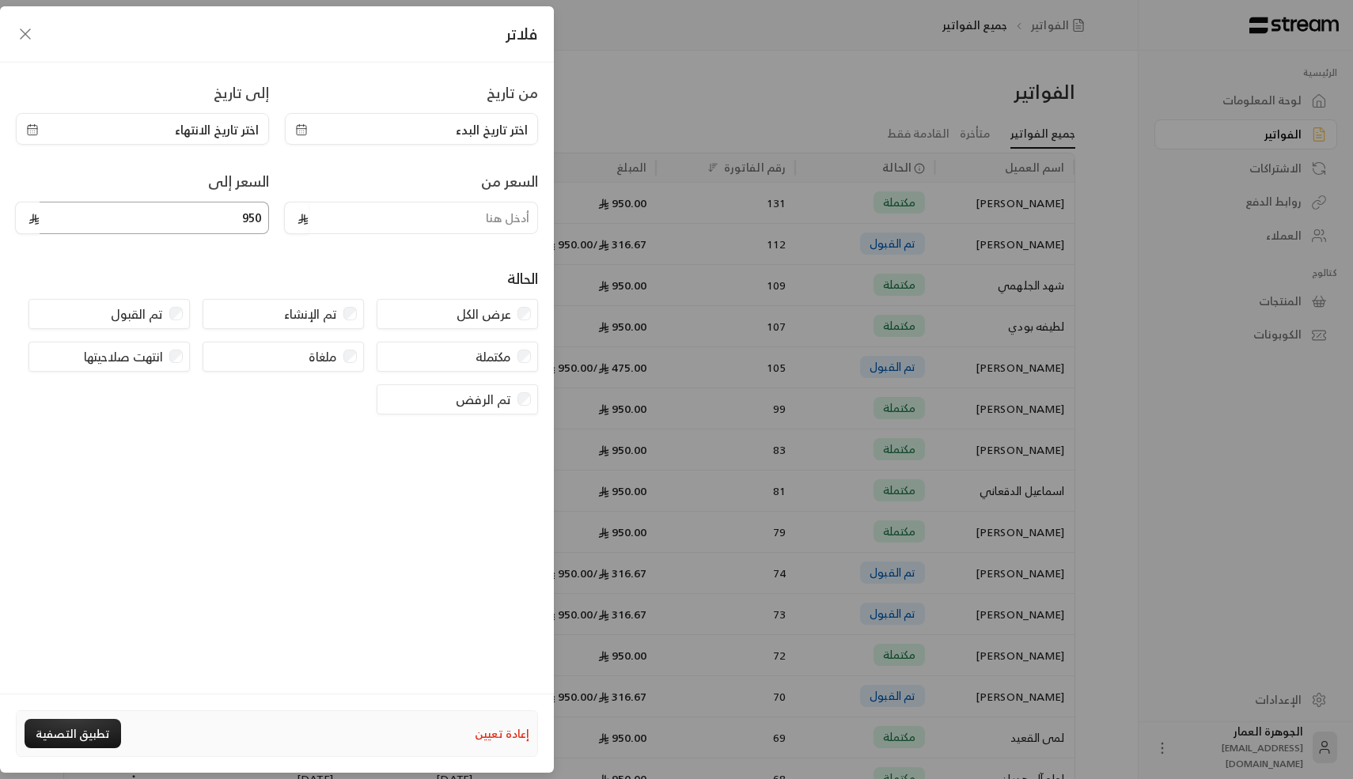
click at [220, 211] on input "950" at bounding box center [154, 218] width 229 height 32
click at [358, 214] on input "tel" at bounding box center [423, 218] width 229 height 32
type input "1400"
click at [100, 227] on button "تطبيق التصفية" at bounding box center [73, 733] width 97 height 29
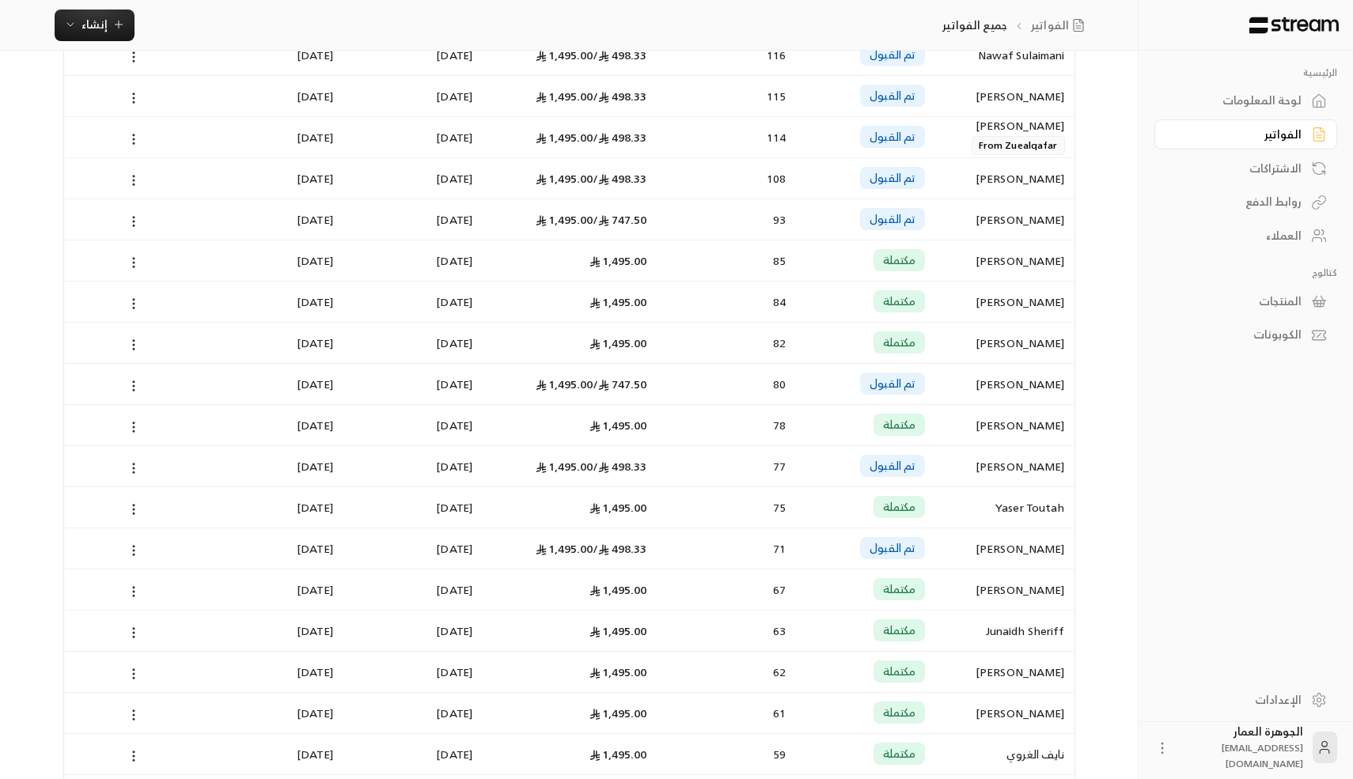
scroll to position [468, 0]
